Goal: Task Accomplishment & Management: Manage account settings

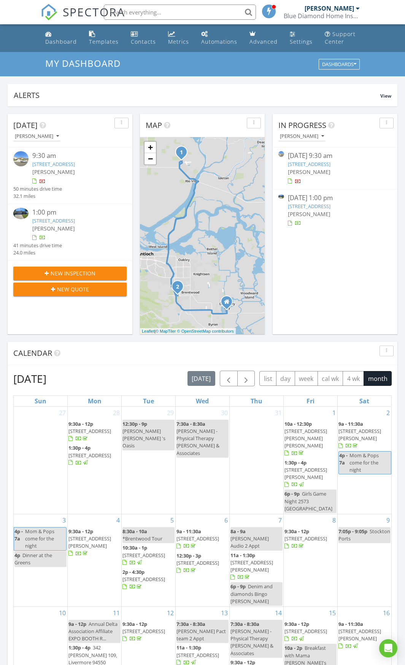
scroll to position [703, 416]
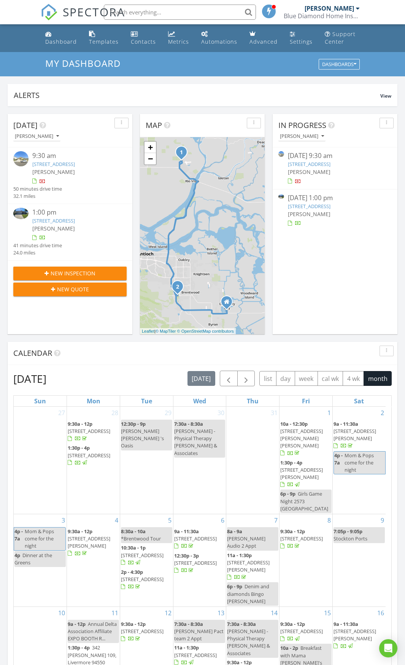
click at [321, 166] on link "4508 Lincoln Landing , Rio Vista, CA 94571" at bounding box center [309, 164] width 43 height 7
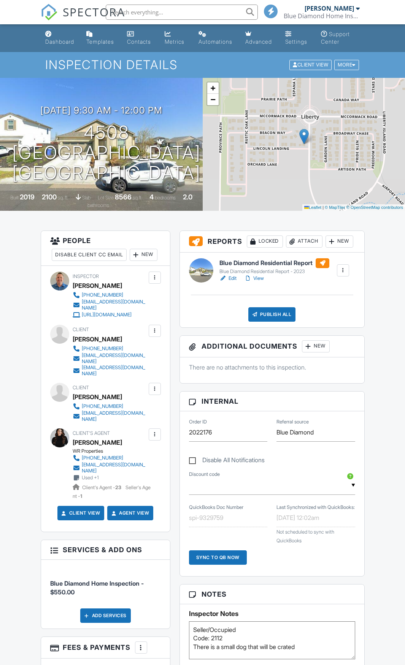
click at [231, 282] on link "Edit" at bounding box center [227, 279] width 17 height 8
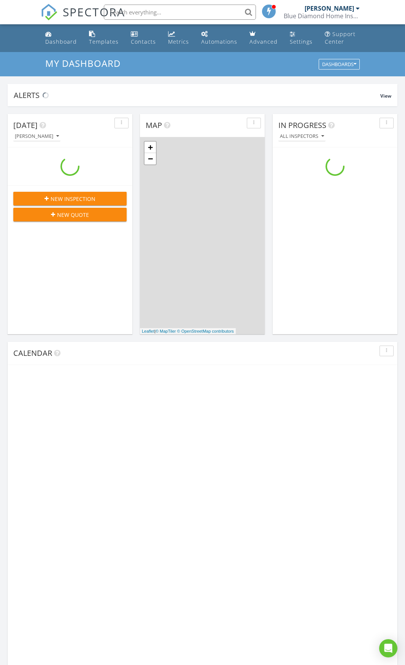
scroll to position [703, 416]
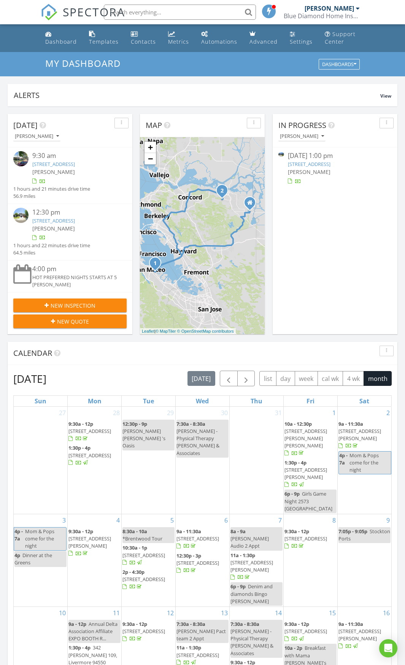
click at [319, 164] on link "20 Gala Ln, Brentwood, CA 94513" at bounding box center [309, 164] width 43 height 7
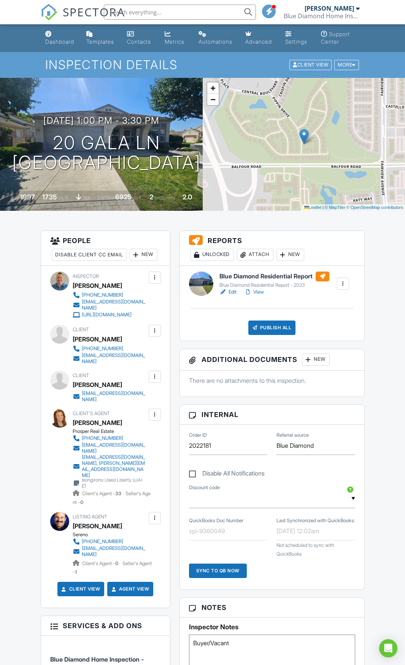
click at [235, 293] on link "Edit" at bounding box center [227, 292] width 17 height 8
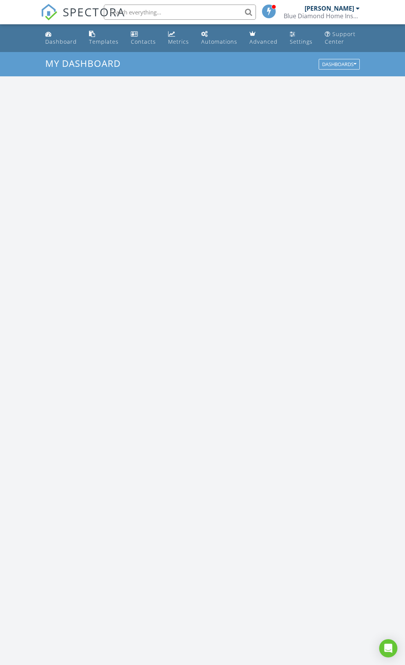
scroll to position [703, 416]
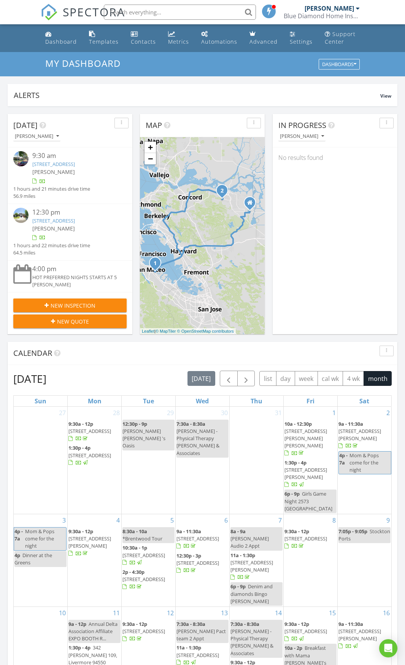
click at [70, 162] on link "[STREET_ADDRESS]" at bounding box center [53, 164] width 43 height 7
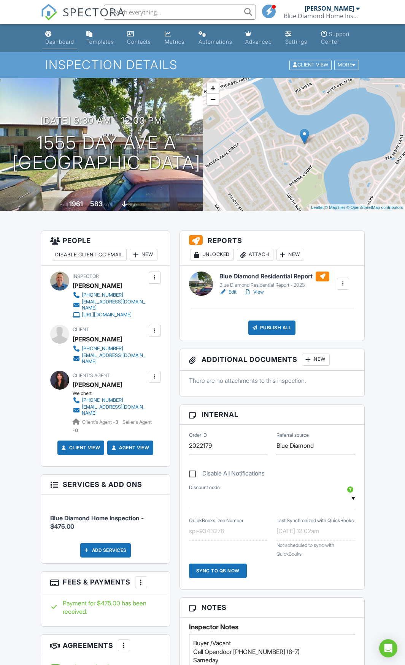
click at [52, 43] on div "Dashboard" at bounding box center [59, 41] width 29 height 6
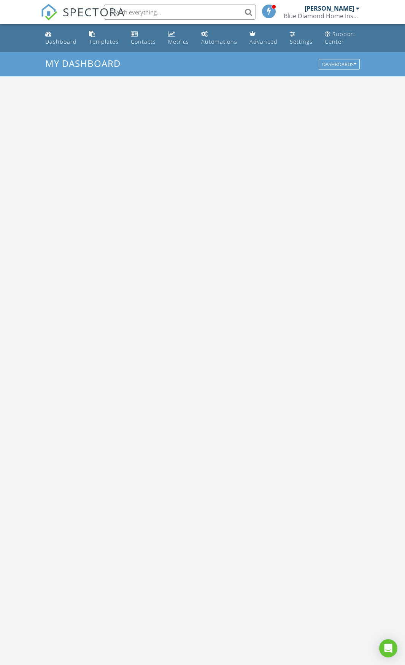
scroll to position [703, 416]
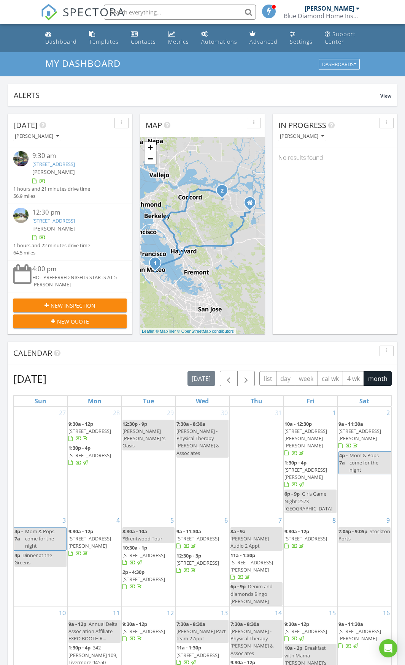
click at [65, 224] on link "1162 Rockspring Way, Antioch, CA 94531" at bounding box center [53, 220] width 43 height 7
